Goal: Transaction & Acquisition: Purchase product/service

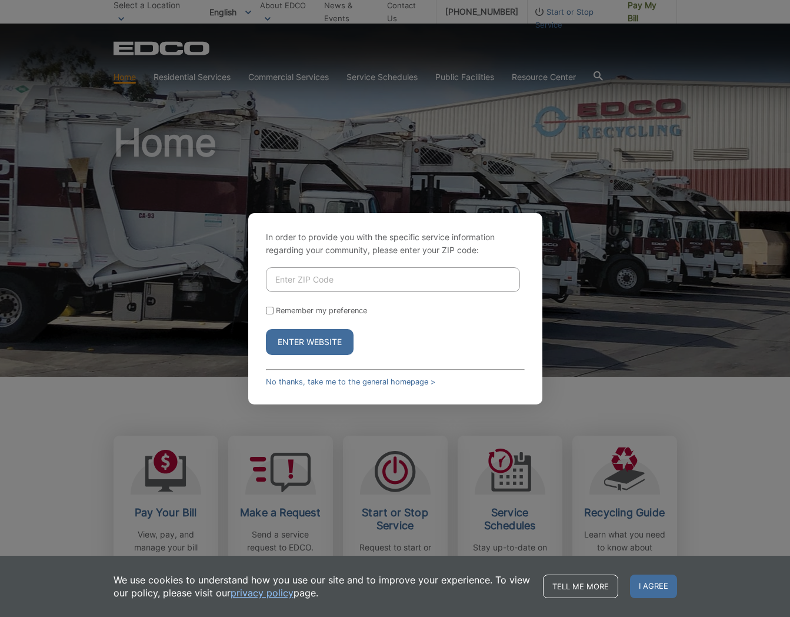
click at [322, 284] on input "Enter ZIP Code" at bounding box center [393, 279] width 254 height 25
type input "92003"
click at [266, 329] on button "Enter Website" at bounding box center [310, 342] width 88 height 26
click at [308, 245] on p "In order to provide you with the specific service information regarding your co…" at bounding box center [395, 244] width 259 height 26
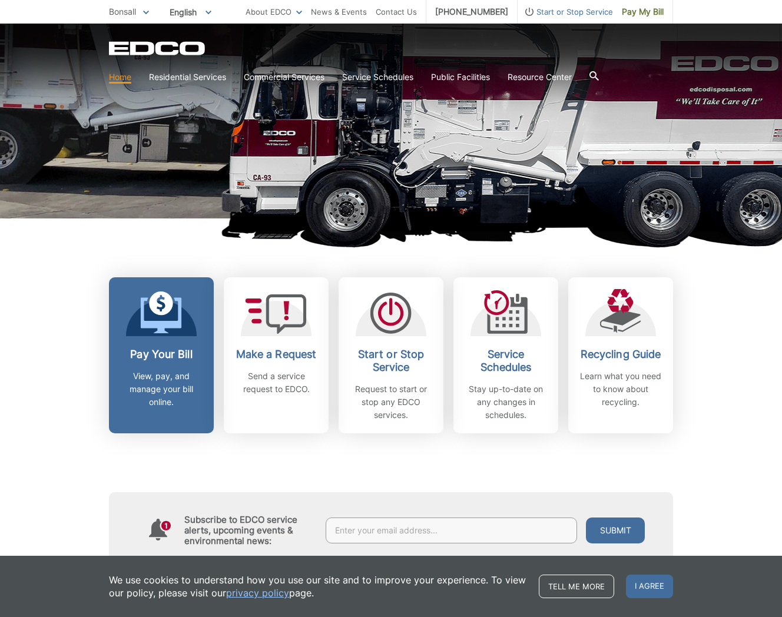
scroll to position [177, 0]
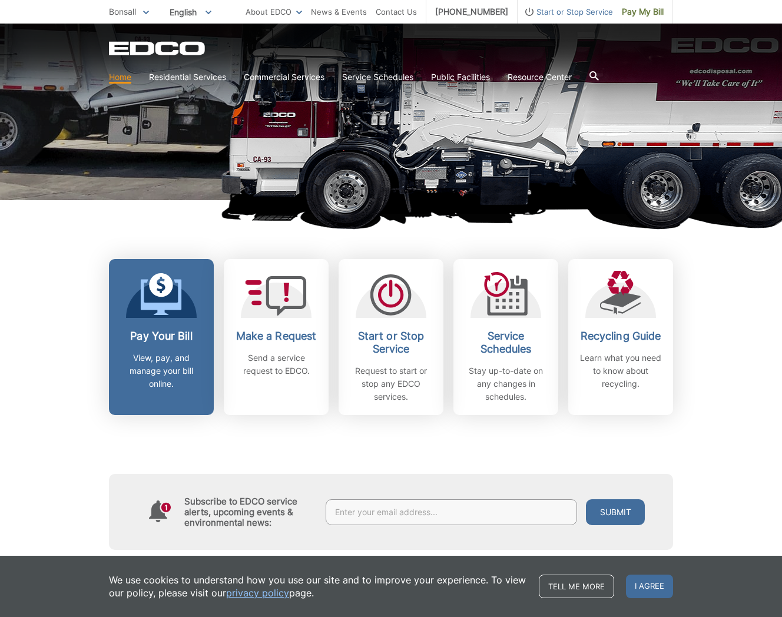
click at [174, 303] on icon at bounding box center [161, 297] width 41 height 36
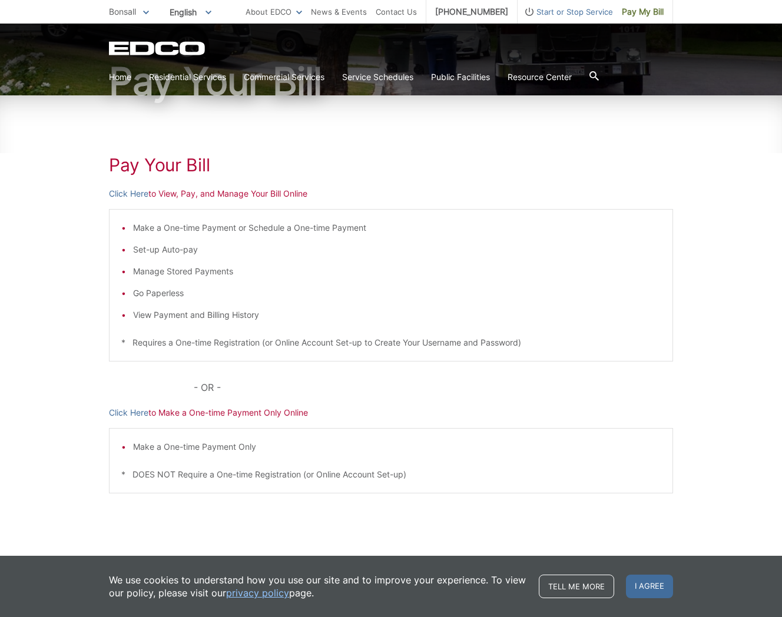
scroll to position [124, 0]
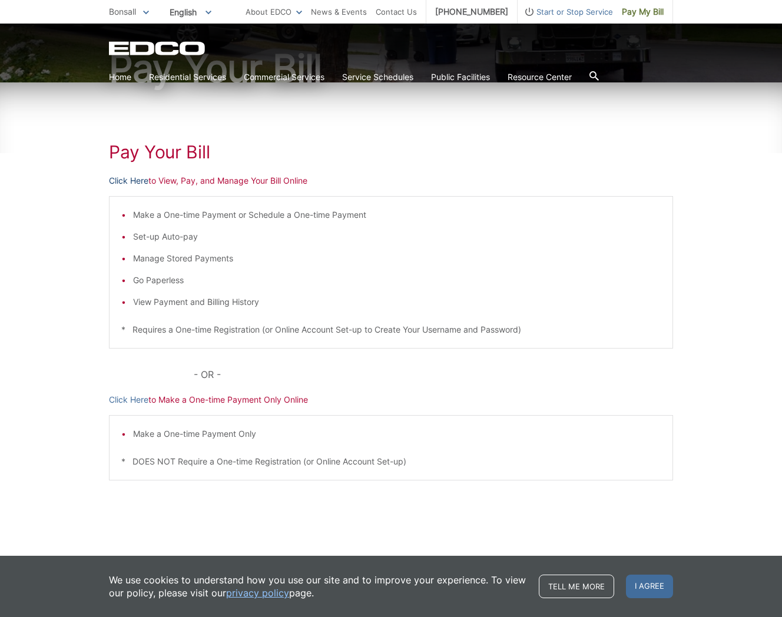
click at [130, 181] on link "Click Here" at bounding box center [128, 180] width 39 height 13
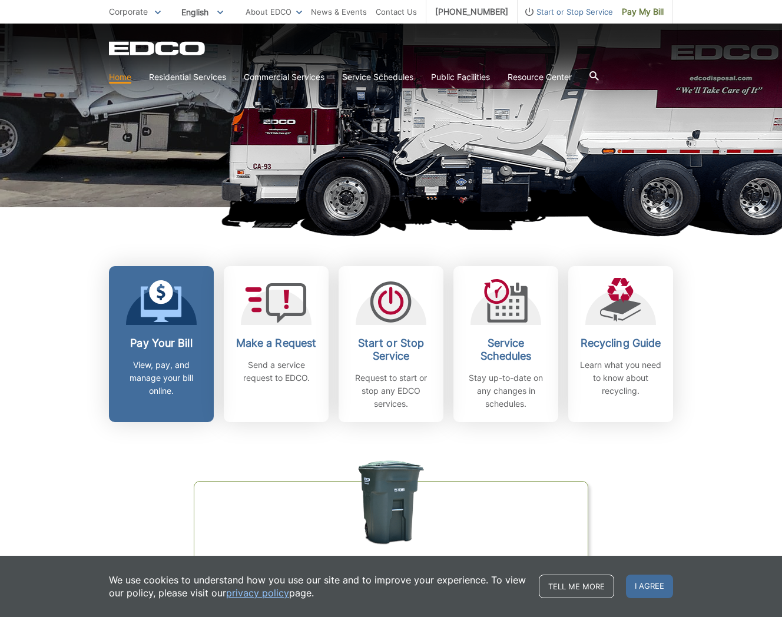
scroll to position [177, 0]
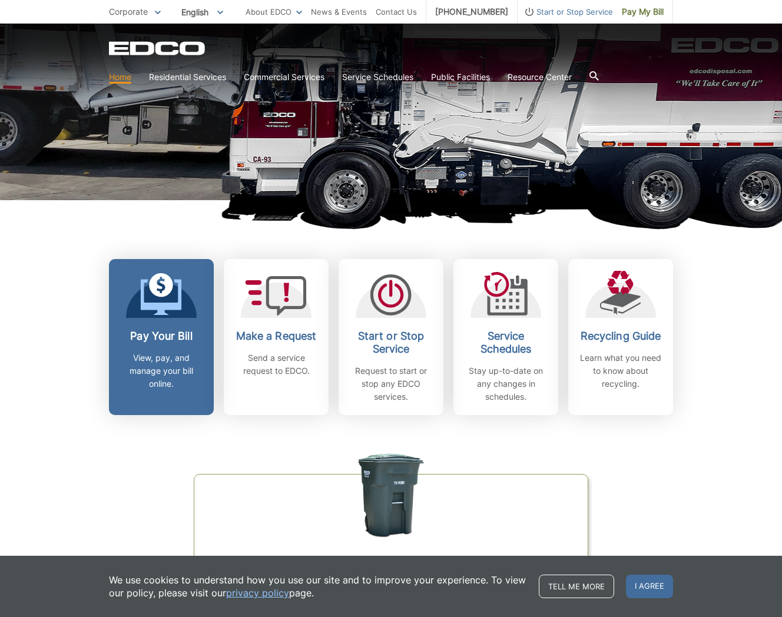
click at [162, 307] on icon at bounding box center [161, 297] width 41 height 36
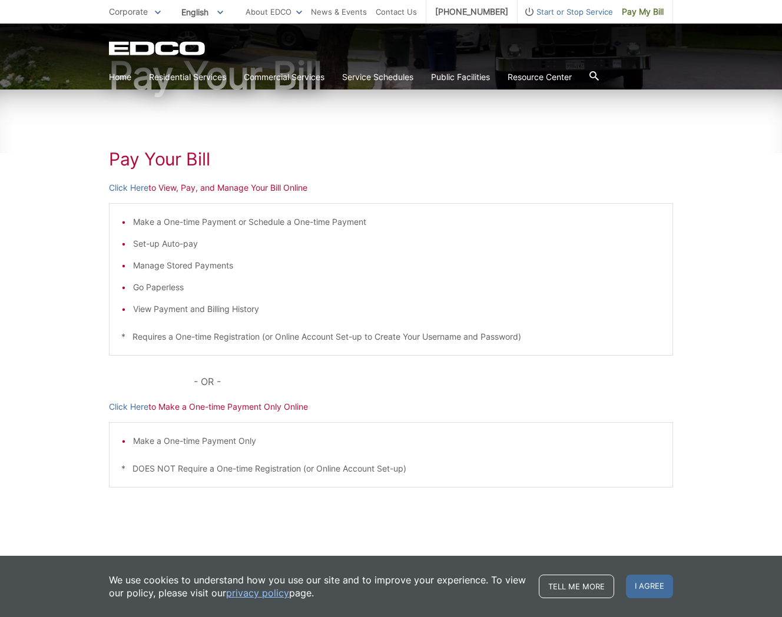
scroll to position [118, 0]
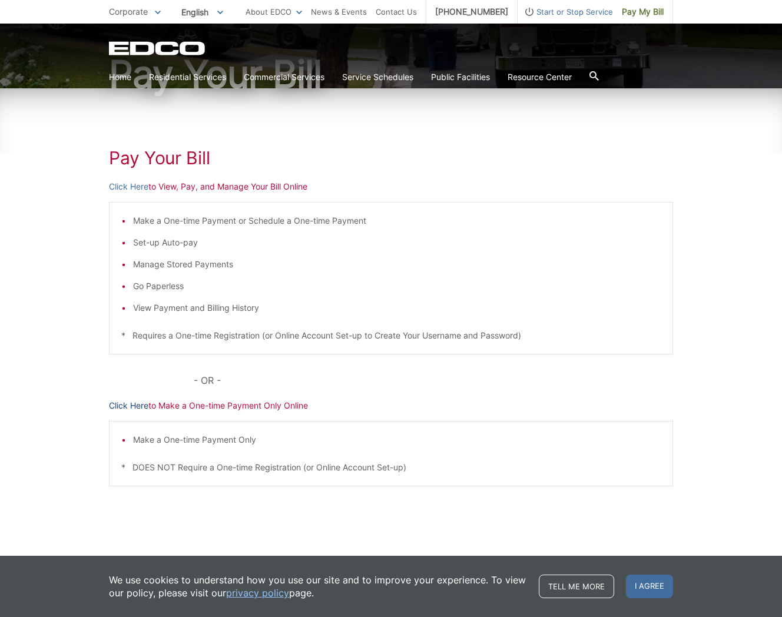
click at [124, 403] on link "Click Here" at bounding box center [128, 405] width 39 height 13
click at [127, 186] on link "Click Here" at bounding box center [128, 186] width 39 height 13
